Goal: Check status: Check status

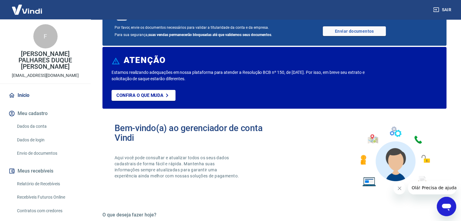
scroll to position [121, 0]
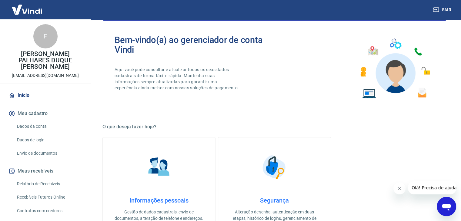
click at [36, 120] on link "Dados da conta" at bounding box center [49, 126] width 69 height 12
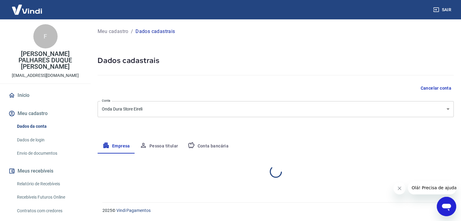
select select "SP"
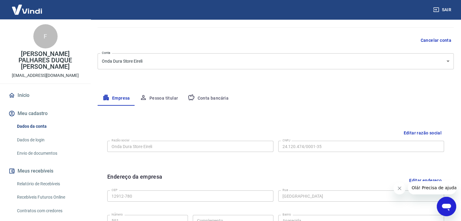
scroll to position [34, 0]
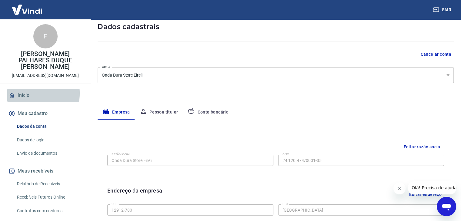
click at [22, 89] on link "Início" at bounding box center [45, 95] width 76 height 13
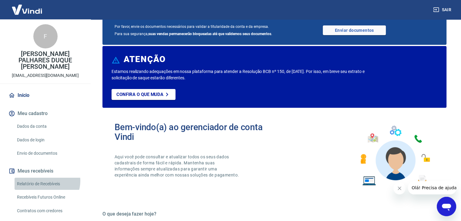
click at [47, 178] on link "Relatório de Recebíveis" at bounding box center [49, 184] width 69 height 12
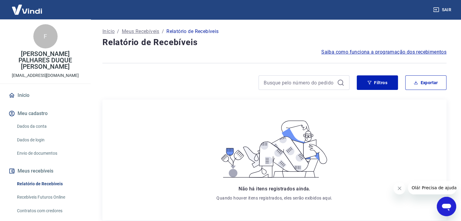
click at [32, 90] on link "Início" at bounding box center [45, 95] width 76 height 13
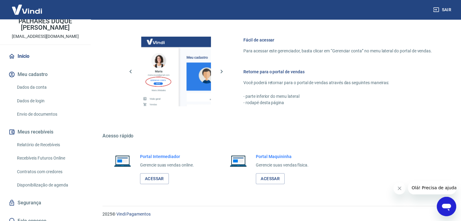
scroll to position [367, 0]
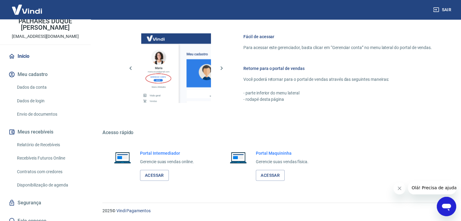
click at [43, 139] on link "Relatório de Recebíveis" at bounding box center [49, 145] width 69 height 12
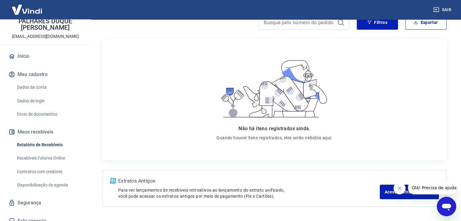
scroll to position [61, 0]
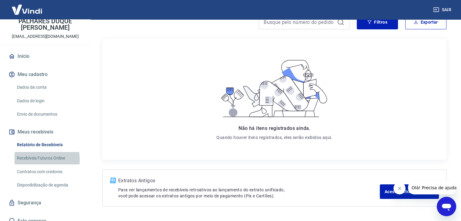
click at [33, 153] on link "Recebíveis Futuros Online" at bounding box center [49, 158] width 69 height 12
